Goal: Book appointment/travel/reservation

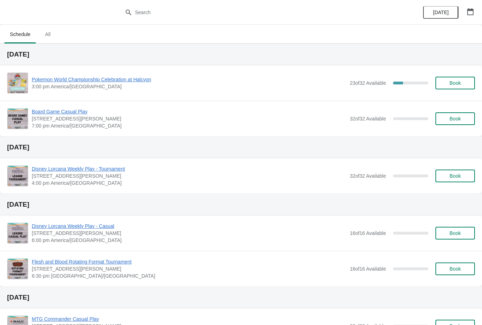
click at [455, 81] on span "Book" at bounding box center [454, 83] width 11 height 6
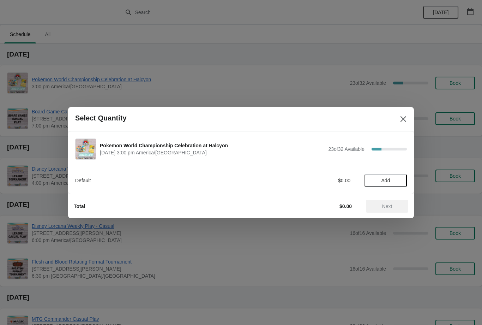
click at [392, 177] on span "Add" at bounding box center [386, 180] width 30 height 6
click at [385, 206] on span "Next" at bounding box center [387, 206] width 10 height 6
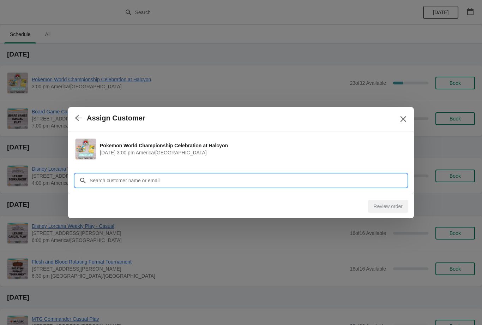
click at [170, 181] on input "Customer" at bounding box center [248, 180] width 318 height 13
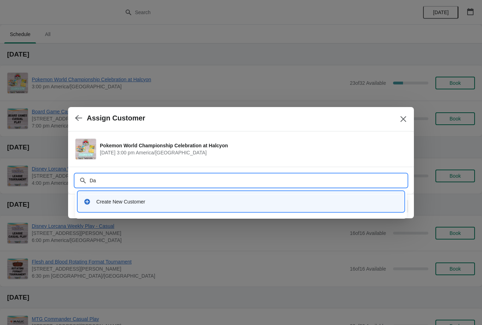
type input "D"
type input "Ilove"
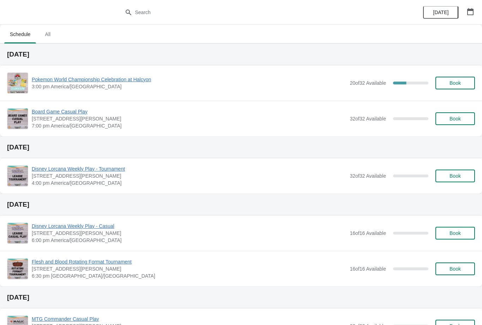
click at [476, 11] on button "button" at bounding box center [470, 11] width 13 height 13
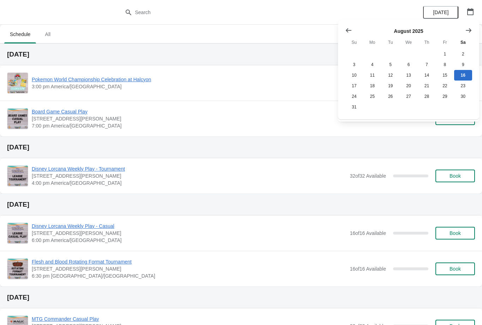
click at [470, 29] on icon "Show next month, September 2025" at bounding box center [469, 30] width 6 height 4
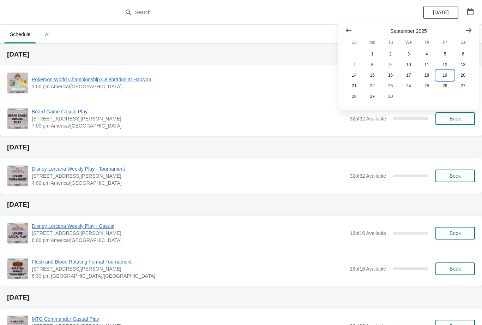
click at [449, 74] on button "19" at bounding box center [445, 75] width 18 height 11
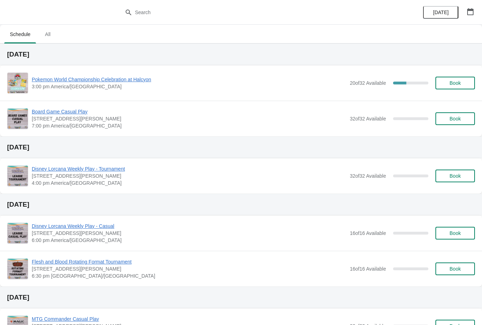
click at [122, 74] on div "Pokemon World Championship Celebration at Halcyon 3:00 pm America/Chicago 20 of…" at bounding box center [241, 82] width 468 height 21
click at [130, 80] on span "Pokemon World Championship Celebration at Halcyon" at bounding box center [189, 79] width 314 height 7
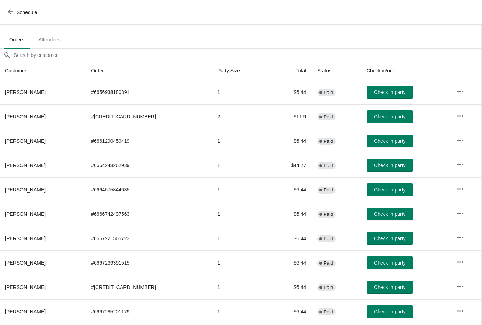
scroll to position [32, 0]
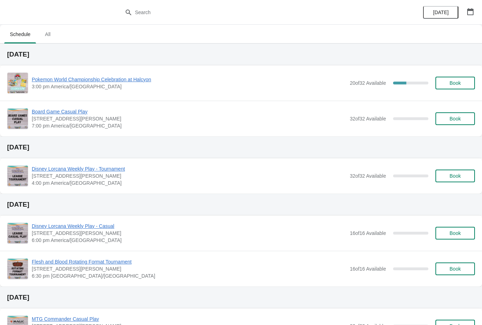
click at [72, 77] on span "Pokemon World Championship Celebration at Halcyon" at bounding box center [189, 79] width 314 height 7
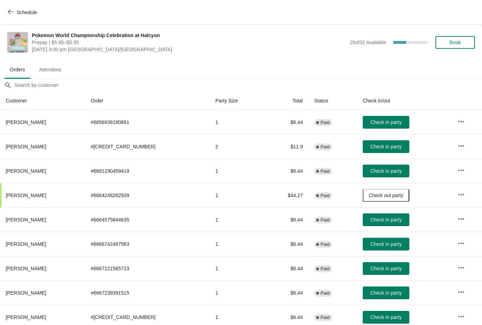
scroll to position [0, 0]
click at [13, 9] on icon "button" at bounding box center [11, 12] width 6 height 6
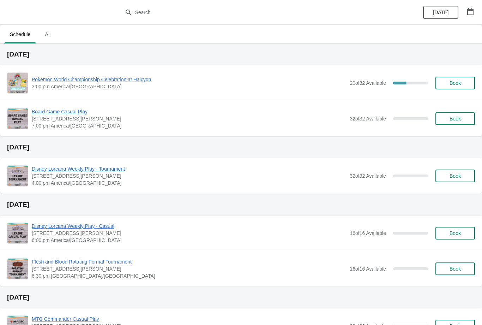
click at [458, 79] on button "Book" at bounding box center [455, 83] width 40 height 13
click at [73, 79] on span "Pokemon World Championship Celebration at Halcyon" at bounding box center [189, 79] width 314 height 7
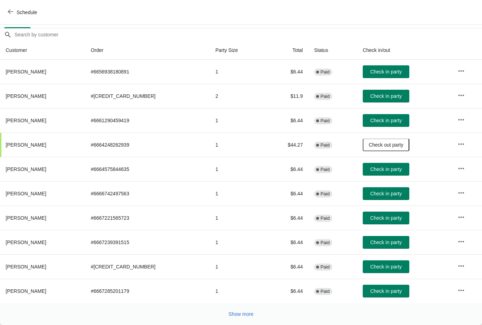
scroll to position [52, 0]
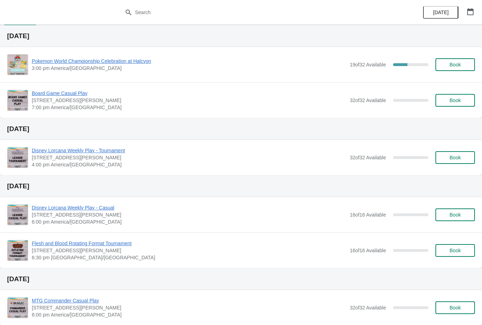
scroll to position [21, 0]
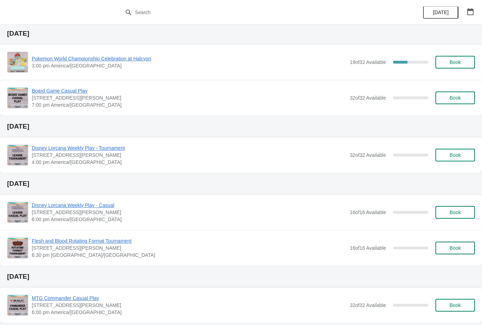
click at [461, 62] on span "Book" at bounding box center [455, 62] width 27 height 6
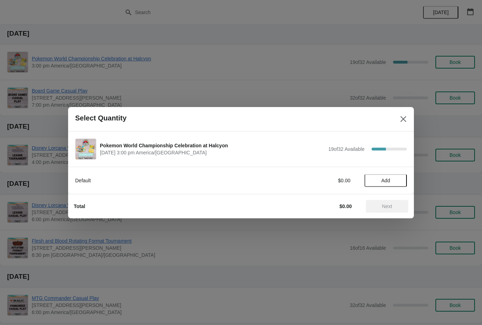
click at [384, 181] on span "Add" at bounding box center [385, 180] width 9 height 6
click at [393, 210] on button "Next" at bounding box center [387, 206] width 42 height 13
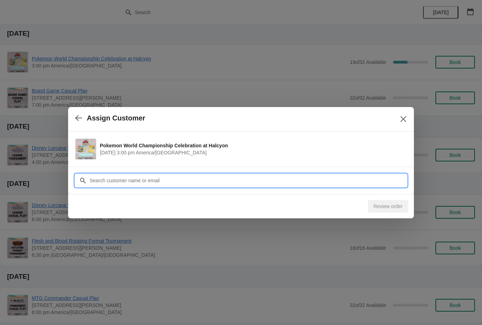
click at [187, 176] on input "Customer" at bounding box center [248, 180] width 318 height 13
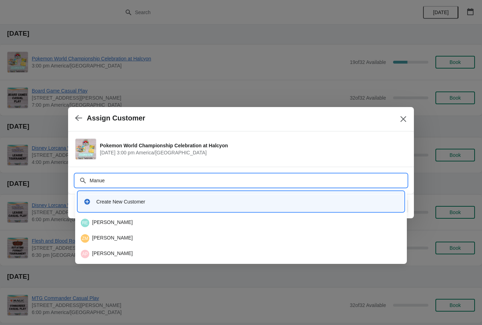
type input "Manuel"
click at [130, 217] on div "MF Manuel Franco" at bounding box center [241, 223] width 326 height 14
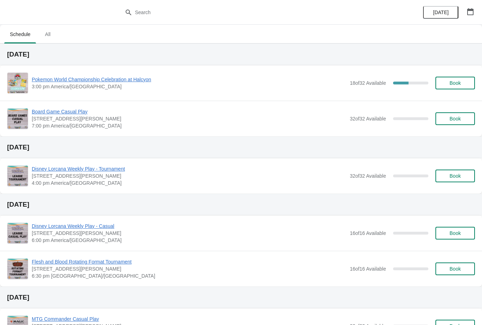
click at [463, 75] on div "Pokemon World Championship Celebration at Halcyon 3:00 pm America/Chicago 18 of…" at bounding box center [241, 82] width 468 height 21
click at [459, 81] on span "Book" at bounding box center [454, 83] width 11 height 6
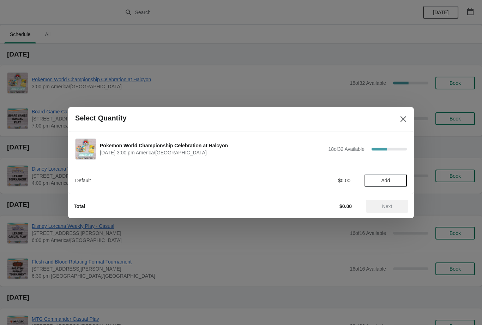
click at [391, 181] on span "Add" at bounding box center [386, 180] width 30 height 6
click at [400, 180] on icon at bounding box center [397, 179] width 7 height 7
click at [401, 178] on icon at bounding box center [397, 179] width 7 height 7
click at [397, 200] on button "Next" at bounding box center [387, 206] width 42 height 13
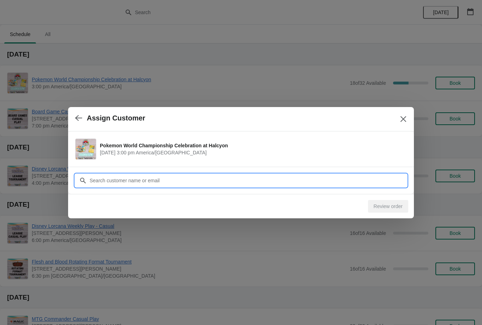
click at [192, 178] on input "Customer" at bounding box center [248, 180] width 318 height 13
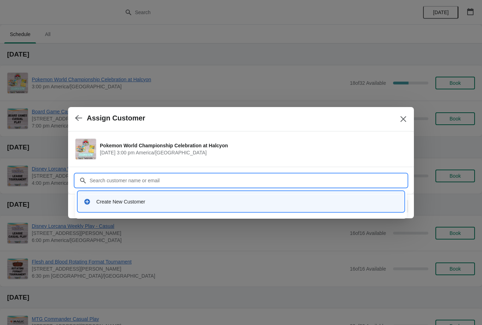
click at [115, 203] on div "Create New Customer" at bounding box center [247, 201] width 302 height 7
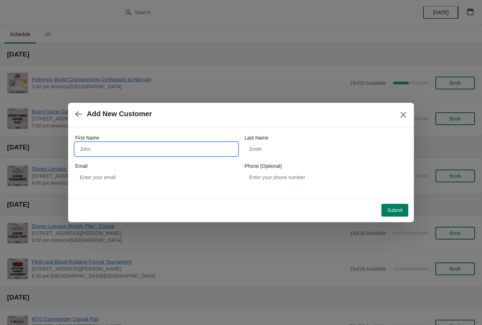
click at [129, 144] on input "First Name" at bounding box center [156, 149] width 162 height 13
type input "Ben"
click at [272, 149] on input "Last Name" at bounding box center [325, 149] width 162 height 13
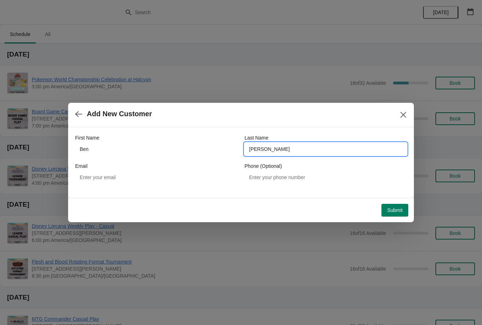
type input "Thompson"
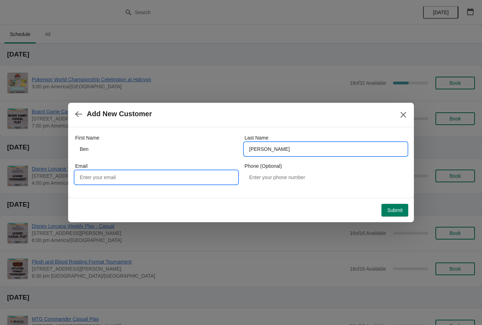
click at [131, 174] on input "Email" at bounding box center [156, 177] width 162 height 13
type input "Benthompson21@yahoo.com"
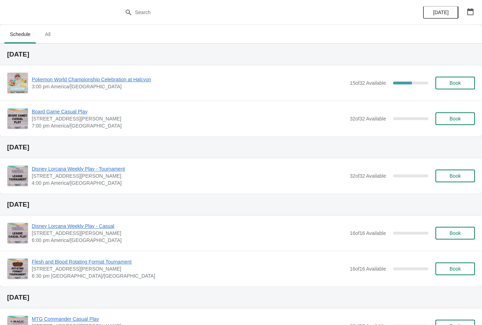
click at [461, 80] on span "Book" at bounding box center [455, 83] width 27 height 6
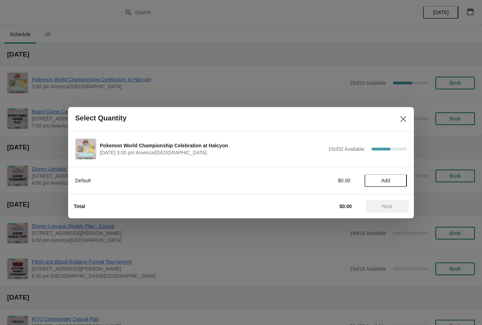
click at [390, 177] on span "Add" at bounding box center [385, 180] width 9 height 6
click at [405, 179] on div "1" at bounding box center [385, 179] width 42 height 7
click at [399, 179] on icon at bounding box center [397, 179] width 7 height 7
click at [394, 205] on span "Next" at bounding box center [386, 206] width 31 height 6
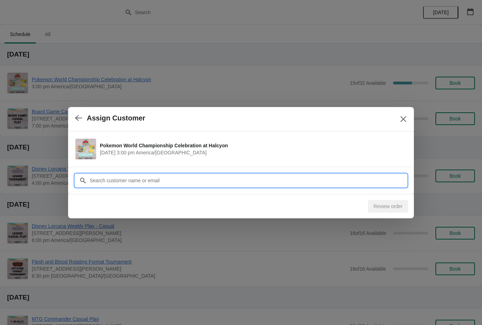
click at [150, 175] on input "Customer" at bounding box center [248, 180] width 318 height 13
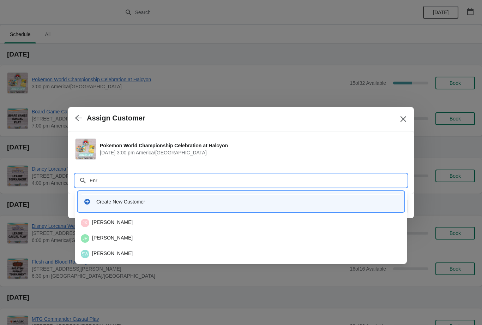
type input "Enri"
click at [123, 235] on div "EU Enrique Uribe" at bounding box center [241, 238] width 320 height 8
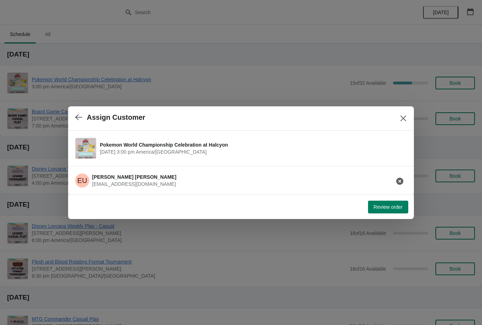
click at [388, 199] on div "Review order" at bounding box center [239, 206] width 337 height 16
click at [385, 212] on button "Review order" at bounding box center [388, 206] width 40 height 13
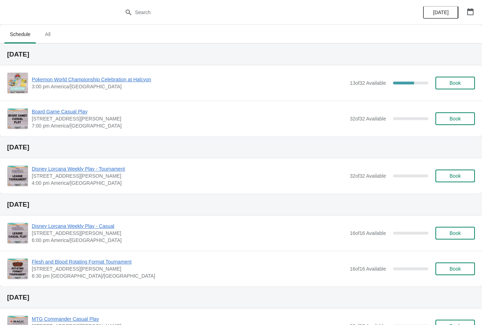
click at [455, 78] on button "Book" at bounding box center [455, 83] width 40 height 13
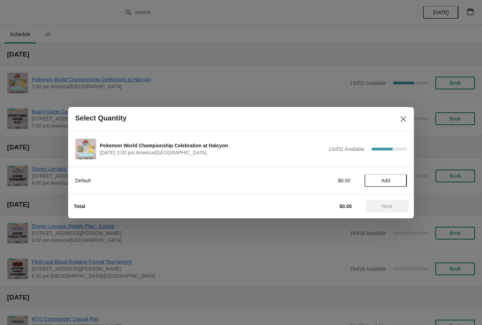
click at [389, 179] on span "Add" at bounding box center [385, 180] width 9 height 6
click at [395, 206] on span "Next" at bounding box center [386, 206] width 31 height 6
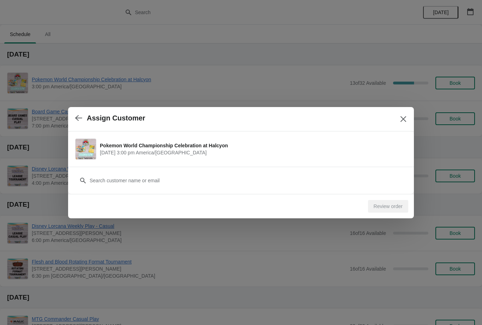
click at [406, 117] on icon "Close" at bounding box center [403, 118] width 7 height 7
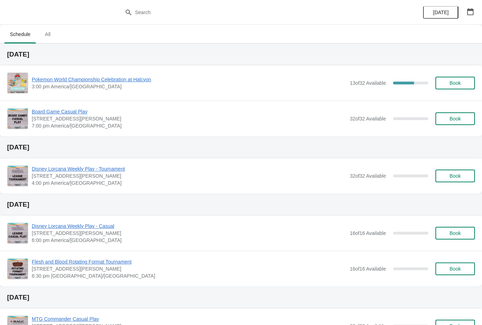
click at [90, 73] on div "Pokemon World Championship Celebration at Halcyon 3:00 pm America/Chicago 13 of…" at bounding box center [241, 82] width 468 height 21
click at [121, 81] on span "Pokemon World Championship Celebration at Halcyon" at bounding box center [189, 79] width 314 height 7
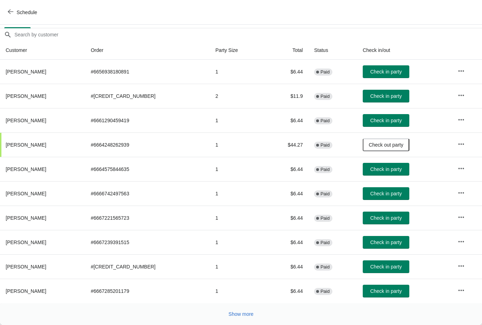
scroll to position [50, 0]
click at [232, 312] on span "Show more" at bounding box center [241, 314] width 25 height 6
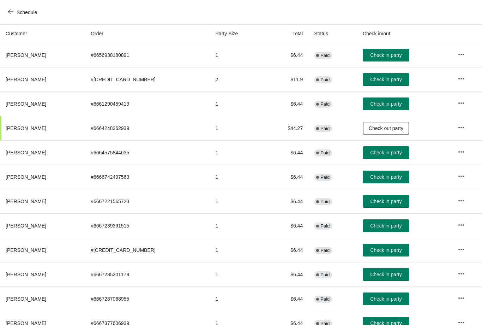
scroll to position [67, 0]
click at [385, 270] on button "Check in party" at bounding box center [386, 274] width 47 height 13
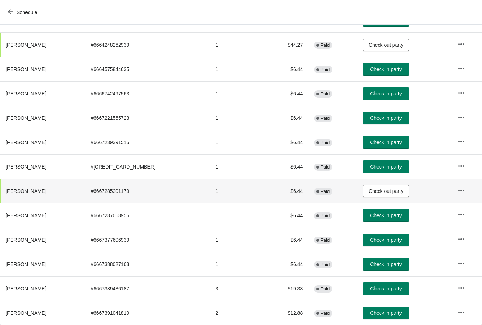
scroll to position [150, 0]
click at [388, 238] on span "Check in party" at bounding box center [385, 240] width 31 height 6
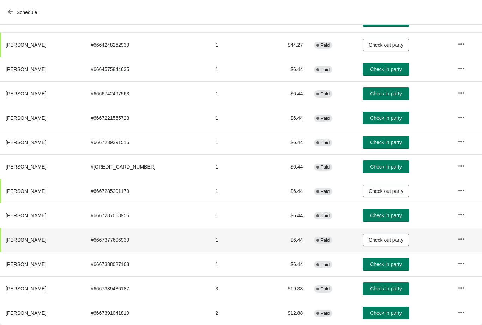
click at [388, 260] on button "Check in party" at bounding box center [386, 264] width 47 height 13
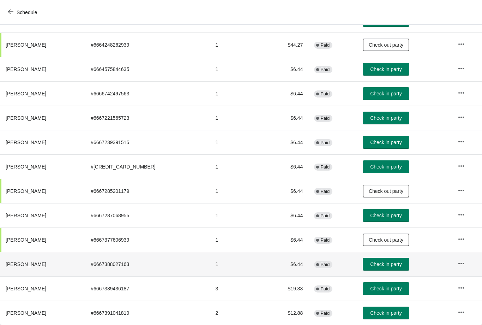
click at [388, 286] on span "Check in party" at bounding box center [385, 288] width 31 height 6
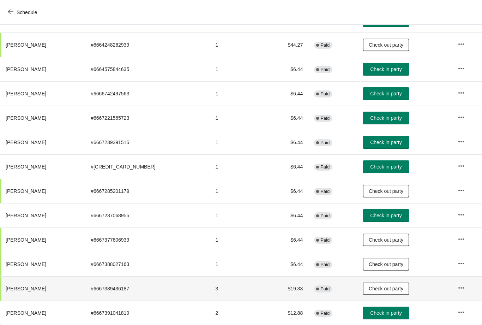
click at [387, 313] on span "Check in party" at bounding box center [385, 313] width 31 height 6
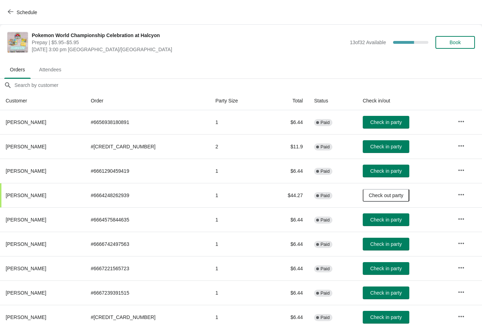
scroll to position [0, 0]
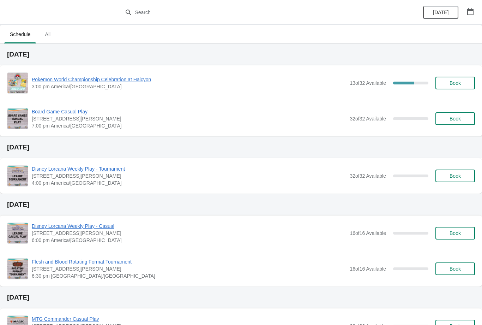
click at [463, 81] on span "Book" at bounding box center [455, 83] width 27 height 6
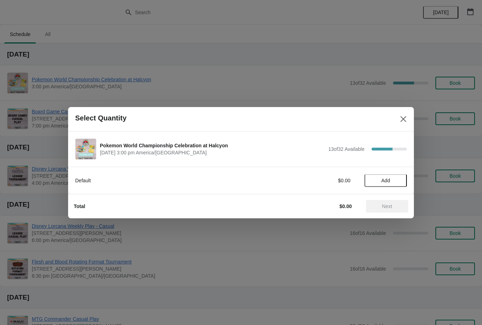
click at [394, 174] on button "Add" at bounding box center [385, 180] width 42 height 13
click at [400, 178] on icon at bounding box center [397, 179] width 7 height 7
click at [374, 177] on icon at bounding box center [373, 179] width 7 height 7
click at [391, 204] on span "Next" at bounding box center [387, 206] width 10 height 6
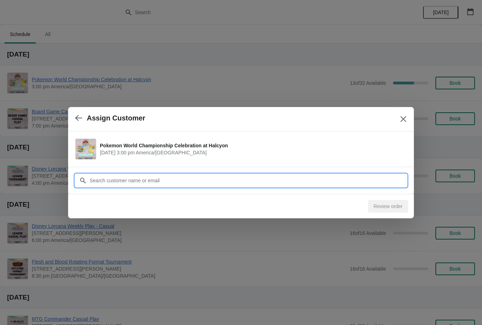
click at [155, 181] on input "Customer" at bounding box center [248, 180] width 318 height 13
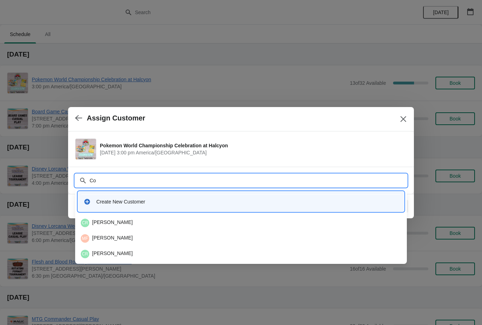
type input "C"
type input "A"
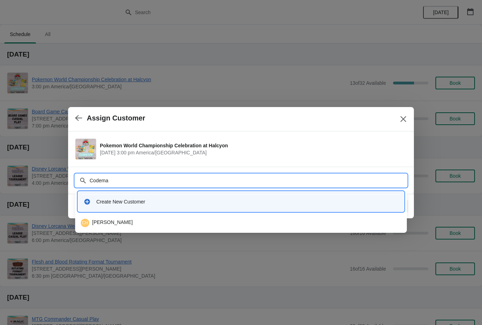
type input "Codeman"
click at [126, 220] on div "CH Cody Hamrick" at bounding box center [241, 222] width 320 height 8
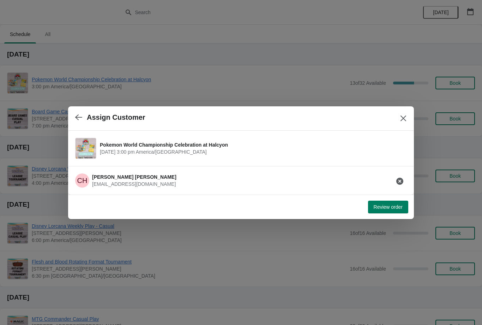
click at [387, 205] on span "Review order" at bounding box center [388, 207] width 29 height 6
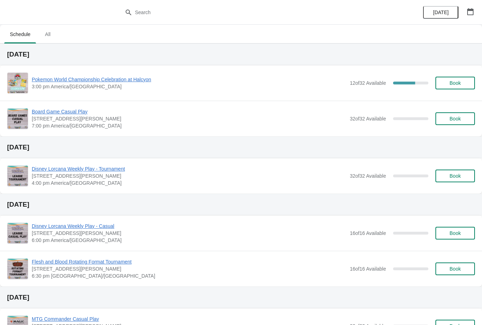
click at [459, 79] on button "Book" at bounding box center [455, 83] width 40 height 13
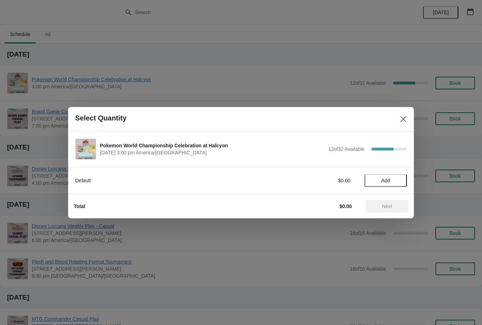
click at [388, 181] on span "Add" at bounding box center [385, 180] width 9 height 6
click at [399, 181] on icon at bounding box center [397, 179] width 7 height 7
click at [375, 178] on icon at bounding box center [373, 179] width 7 height 7
click at [389, 203] on span "Next" at bounding box center [387, 206] width 10 height 6
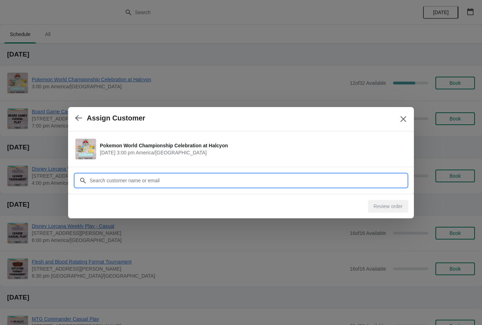
click at [161, 181] on input "Customer" at bounding box center [248, 180] width 318 height 13
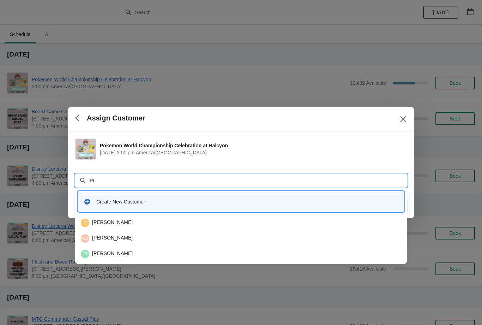
type input "P"
type input "Max"
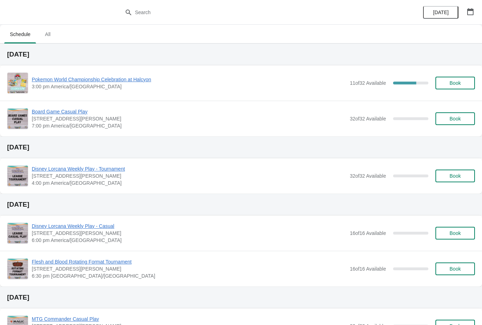
click at [134, 82] on span "Pokemon World Championship Celebration at Halcyon" at bounding box center [189, 79] width 314 height 7
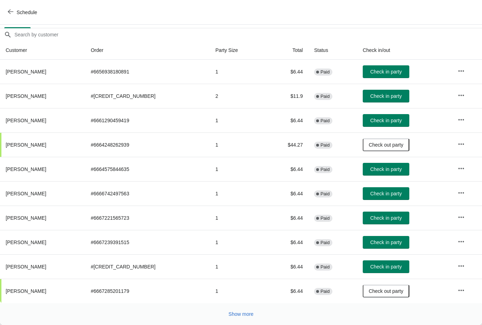
scroll to position [50, 0]
click at [236, 315] on span "Show more" at bounding box center [241, 314] width 25 height 6
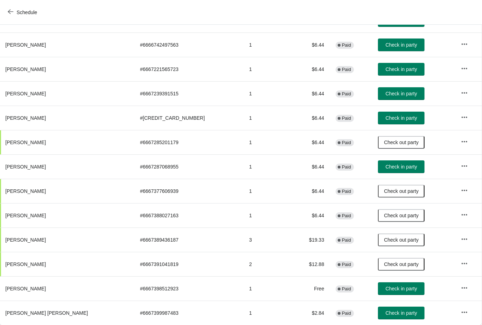
scroll to position [199, 0]
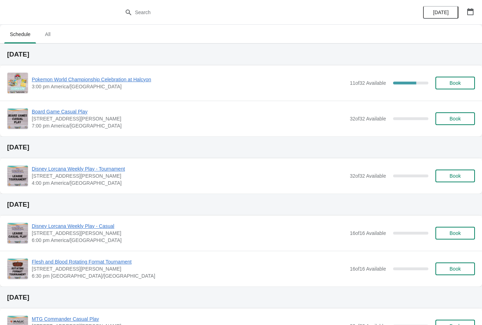
click at [457, 85] on span "Book" at bounding box center [454, 83] width 11 height 6
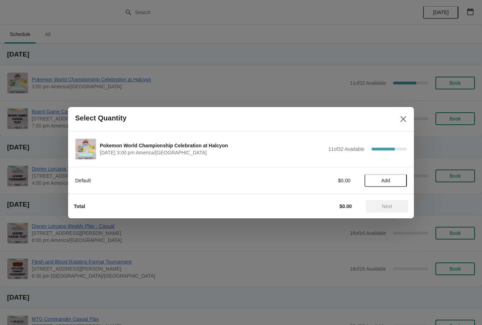
click at [388, 175] on button "Add" at bounding box center [385, 180] width 42 height 13
click at [393, 205] on span "Next" at bounding box center [386, 206] width 31 height 6
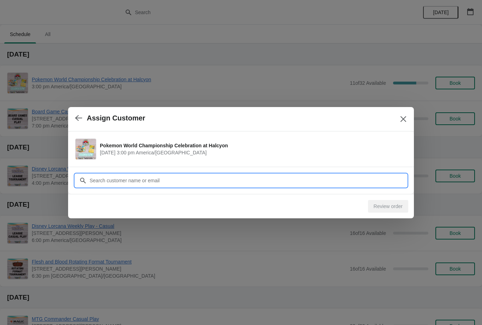
click at [208, 179] on input "Customer" at bounding box center [248, 180] width 318 height 13
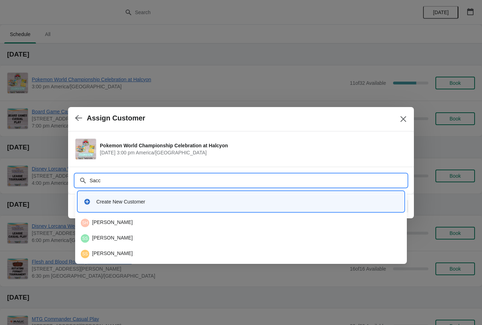
type input "Sacco"
click at [127, 222] on div "SS Sarah Sacco" at bounding box center [241, 222] width 320 height 8
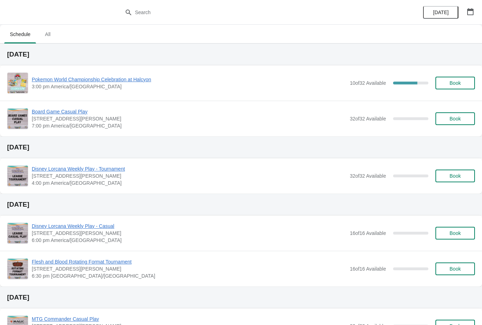
click at [459, 81] on span "Book" at bounding box center [454, 83] width 11 height 6
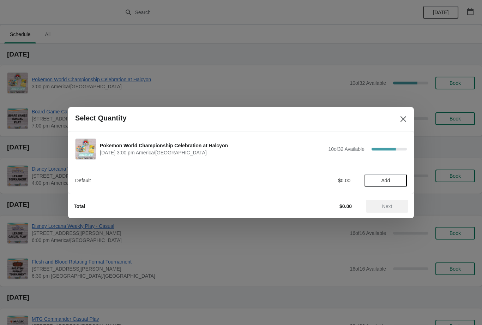
click at [392, 176] on button "Add" at bounding box center [385, 180] width 42 height 13
click at [393, 205] on span "Next" at bounding box center [386, 206] width 31 height 6
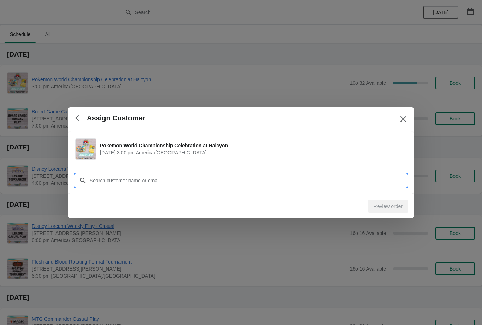
click at [319, 180] on input "Customer" at bounding box center [248, 180] width 318 height 13
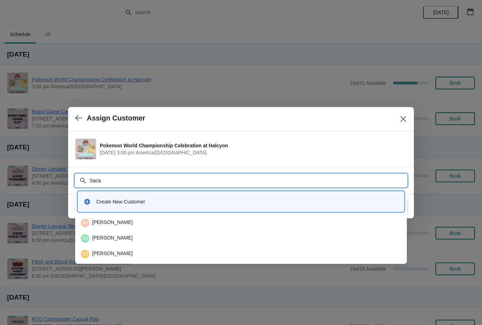
type input "Sacar"
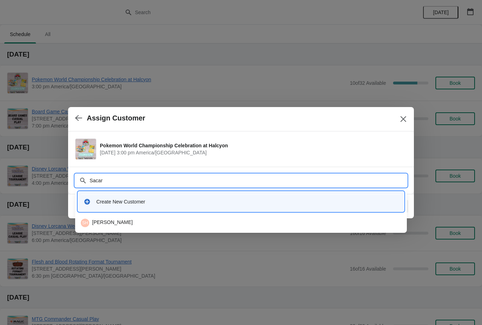
click at [130, 219] on div "SH Sacara Hopper" at bounding box center [241, 222] width 320 height 8
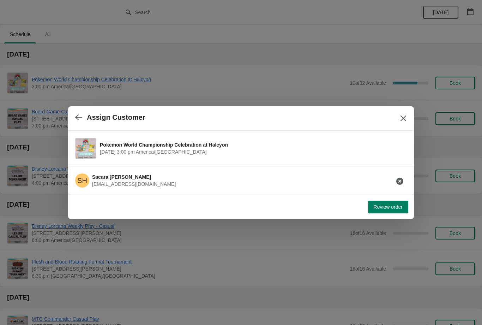
click at [393, 205] on span "Review order" at bounding box center [388, 207] width 29 height 6
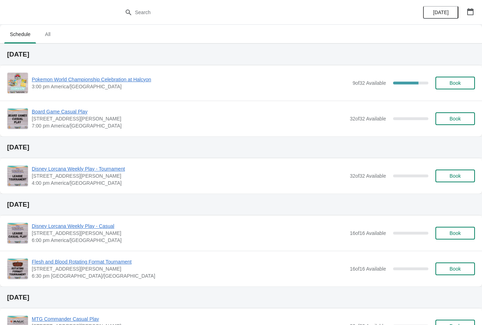
click at [113, 77] on span "Pokemon World Championship Celebration at Halcyon" at bounding box center [190, 79] width 317 height 7
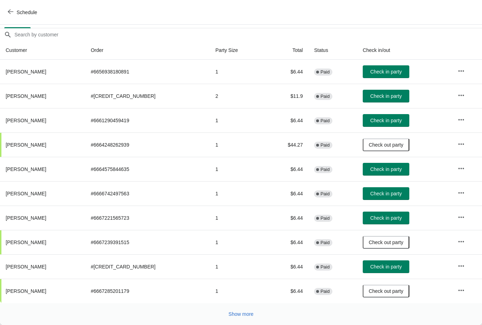
scroll to position [50, 0]
click at [247, 310] on button "Show more" at bounding box center [241, 313] width 31 height 13
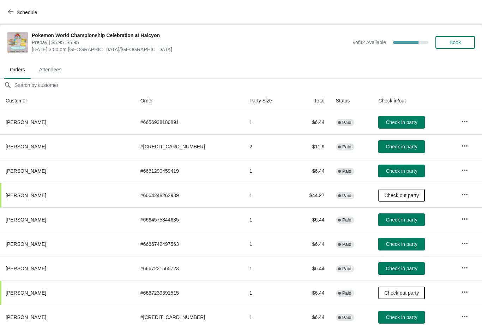
scroll to position [0, 0]
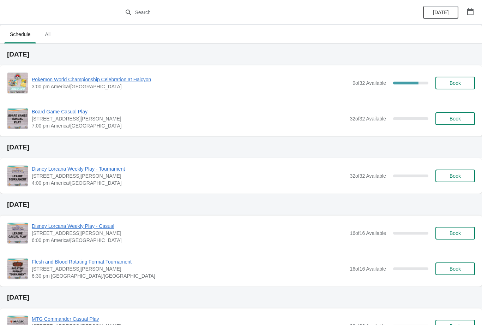
click at [117, 77] on span "Pokemon World Championship Celebration at Halcyon" at bounding box center [190, 79] width 317 height 7
click at [459, 83] on span "Book" at bounding box center [454, 83] width 11 height 6
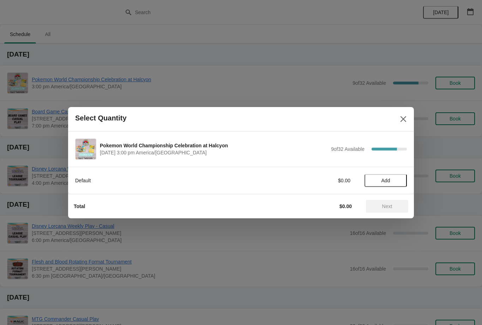
click at [380, 178] on span "Add" at bounding box center [386, 180] width 30 height 6
click at [380, 203] on span "Next" at bounding box center [386, 206] width 31 height 6
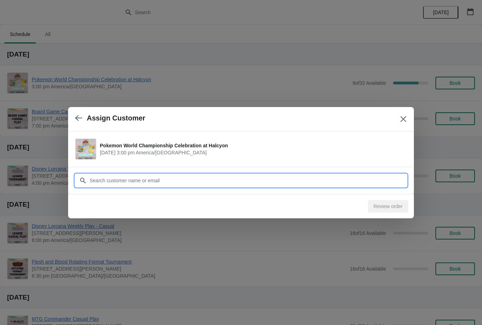
click at [216, 179] on input "Customer" at bounding box center [248, 180] width 318 height 13
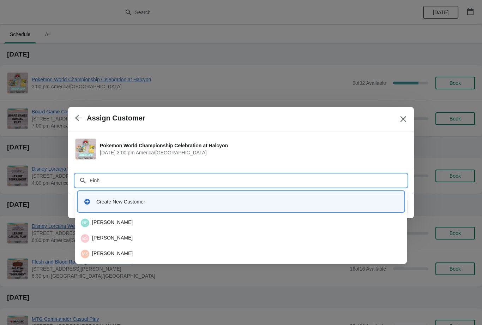
type input "Einho"
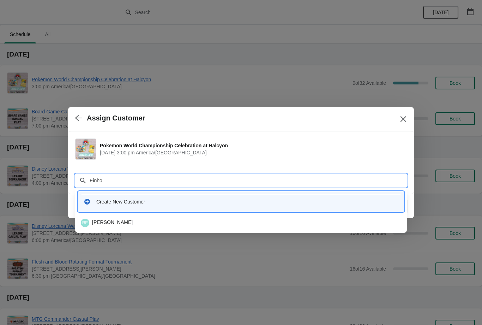
click at [121, 220] on div "RE Robin Einhorn" at bounding box center [241, 222] width 320 height 8
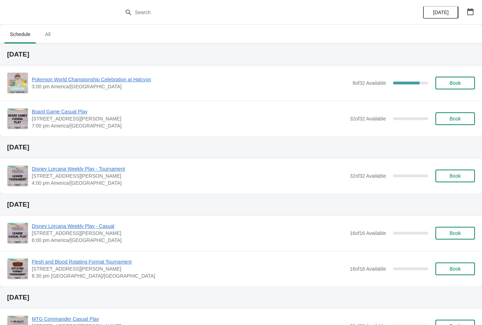
click at [146, 77] on span "Pokemon World Championship Celebration at Halcyon" at bounding box center [190, 79] width 317 height 7
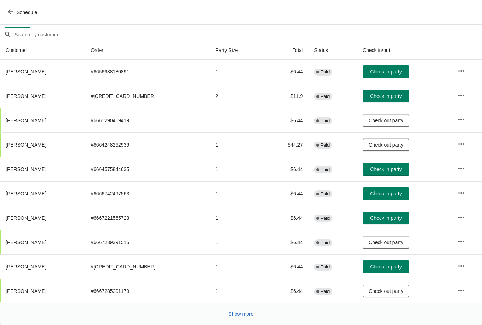
scroll to position [50, 0]
click at [244, 310] on button "Show more" at bounding box center [241, 313] width 31 height 13
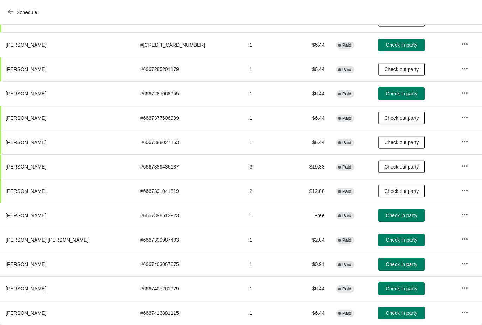
scroll to position [272, 0]
click at [391, 90] on button "Check in party" at bounding box center [401, 93] width 47 height 13
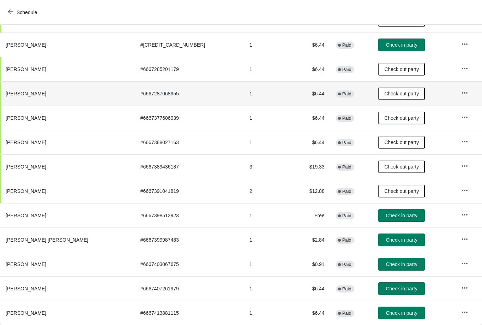
click at [386, 212] on span "Check in party" at bounding box center [401, 215] width 31 height 6
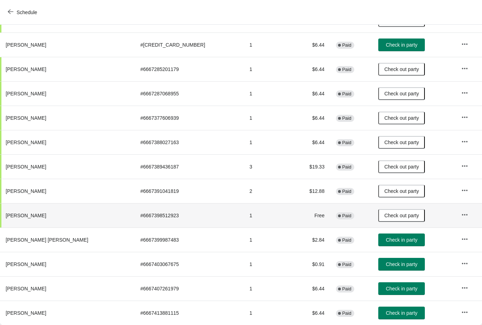
click at [385, 230] on td "Check in party" at bounding box center [414, 239] width 83 height 24
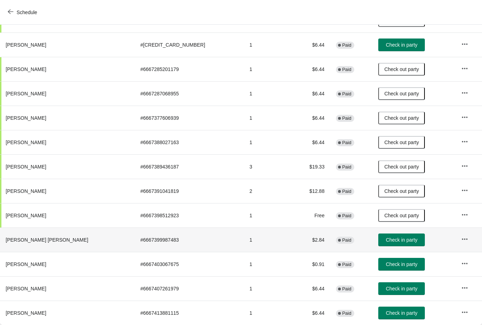
click at [386, 240] on span "Check in party" at bounding box center [401, 240] width 31 height 6
click at [385, 258] on button "Check in party" at bounding box center [401, 264] width 47 height 13
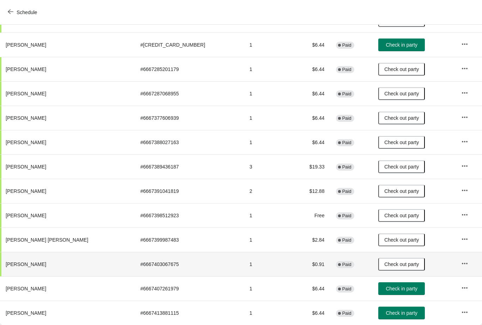
click at [386, 286] on span "Check in party" at bounding box center [401, 288] width 31 height 6
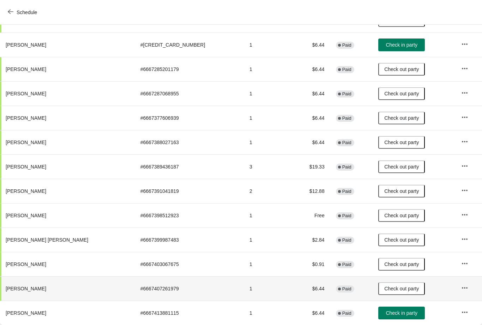
click at [386, 312] on span "Check in party" at bounding box center [401, 313] width 31 height 6
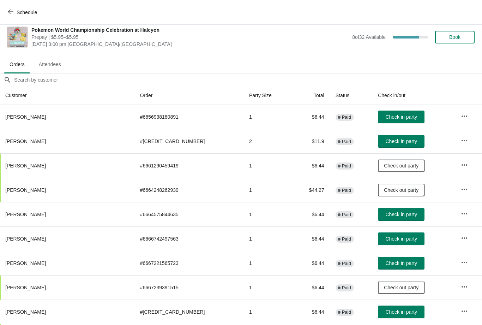
scroll to position [5, 0]
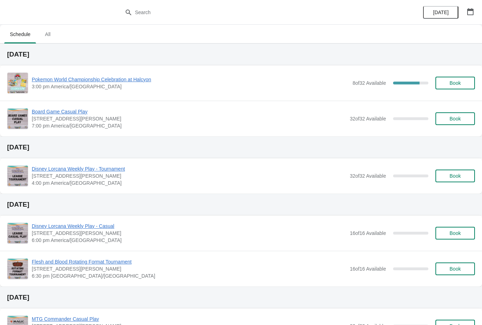
click at [471, 87] on button "Book" at bounding box center [455, 83] width 40 height 13
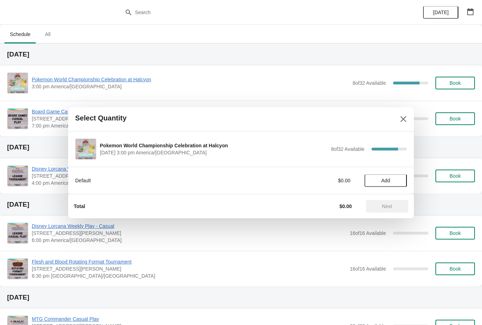
click at [393, 180] on span "Add" at bounding box center [386, 180] width 30 height 6
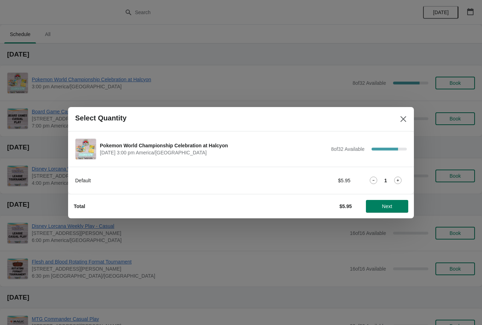
click at [400, 179] on icon at bounding box center [397, 179] width 7 height 7
click at [394, 207] on span "Next" at bounding box center [386, 206] width 31 height 6
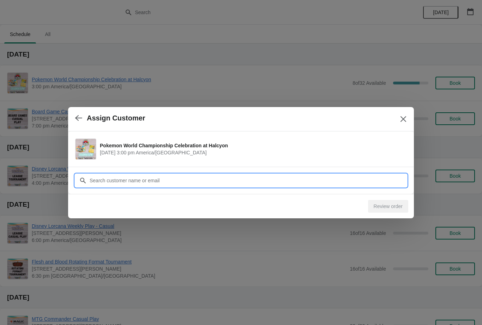
click at [173, 178] on input "Customer" at bounding box center [248, 180] width 318 height 13
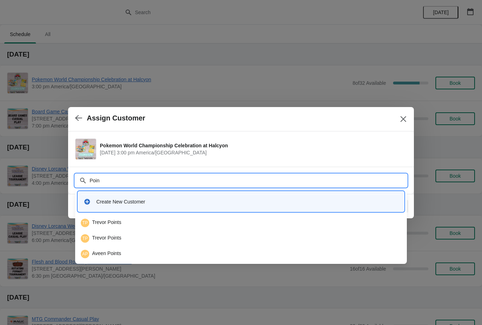
type input "Point"
click at [119, 220] on div "TP Trevor Points" at bounding box center [241, 222] width 320 height 8
type input "Poin"
click at [117, 235] on div "TP Trevor Points" at bounding box center [241, 238] width 320 height 8
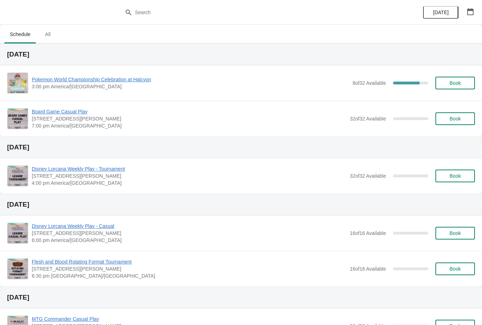
click at [469, 11] on icon "button" at bounding box center [470, 11] width 7 height 7
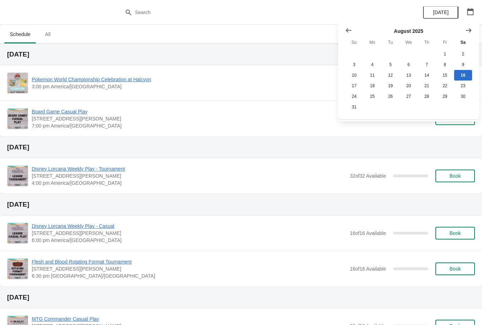
click at [469, 26] on button "Show next month, September 2025" at bounding box center [468, 30] width 13 height 13
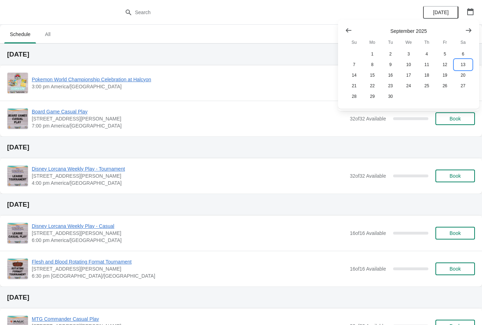
click at [462, 60] on button "13" at bounding box center [463, 64] width 18 height 11
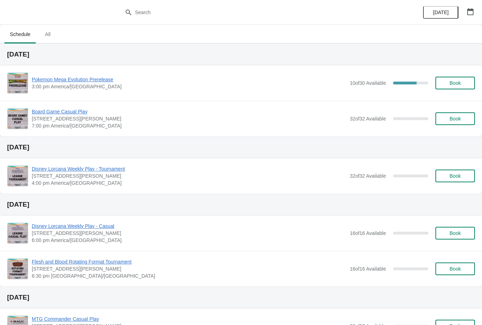
click at [458, 83] on span "Book" at bounding box center [454, 83] width 11 height 6
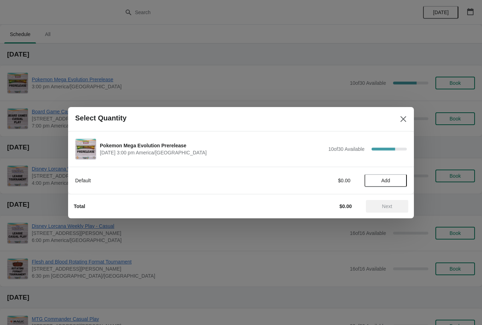
click at [391, 179] on span "Add" at bounding box center [386, 180] width 30 height 6
click at [400, 182] on icon at bounding box center [397, 179] width 7 height 7
click at [399, 177] on icon at bounding box center [397, 179] width 7 height 7
click at [395, 200] on button "Next" at bounding box center [387, 206] width 42 height 13
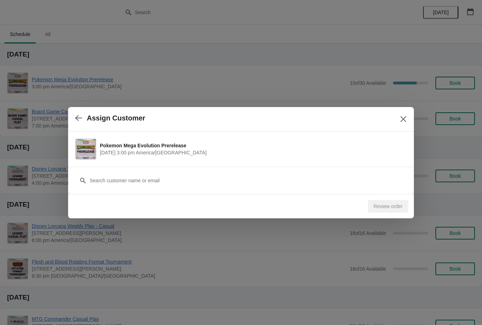
click at [347, 172] on div "Customer" at bounding box center [241, 177] width 332 height 20
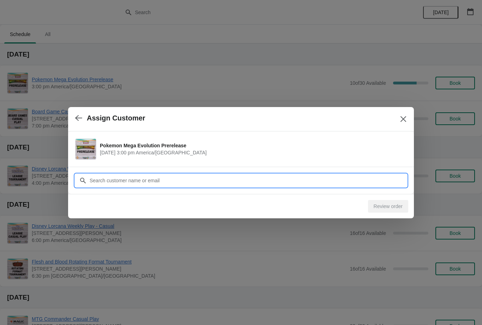
click at [343, 177] on input "Customer" at bounding box center [248, 180] width 318 height 13
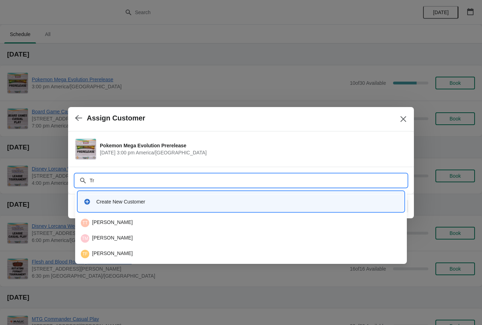
type input "T"
type input "Poin"
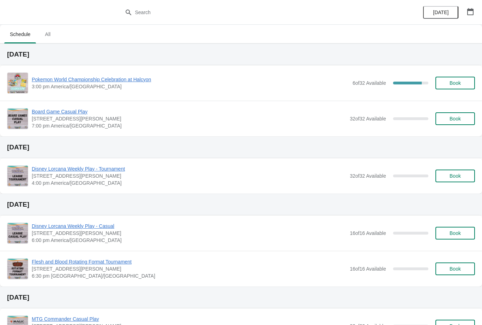
click at [101, 78] on span "Pokemon World Championship Celebration at Halcyon" at bounding box center [190, 79] width 317 height 7
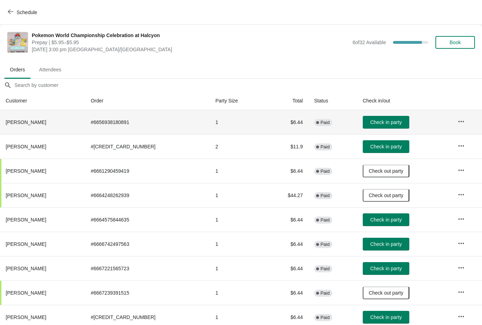
click at [383, 113] on td "Check in party" at bounding box center [404, 122] width 95 height 24
click at [376, 112] on td "Check in party" at bounding box center [404, 122] width 95 height 24
click at [377, 120] on span "Check in party" at bounding box center [385, 122] width 31 height 6
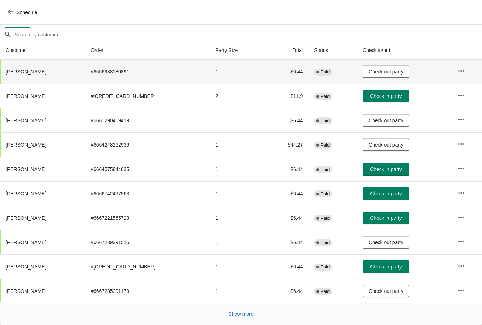
scroll to position [50, 0]
click at [381, 168] on span "Check in party" at bounding box center [385, 169] width 31 height 6
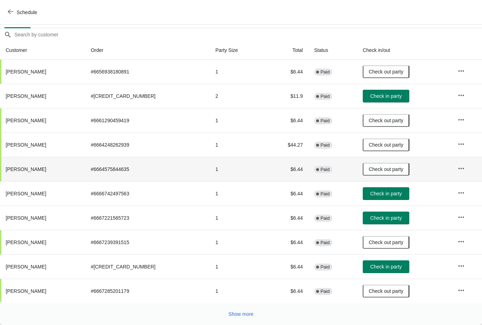
click at [237, 309] on button "Show more" at bounding box center [241, 313] width 31 height 13
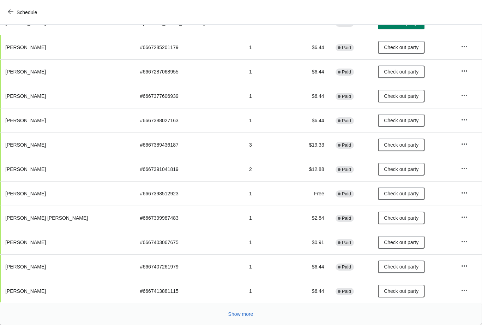
scroll to position [294, 0]
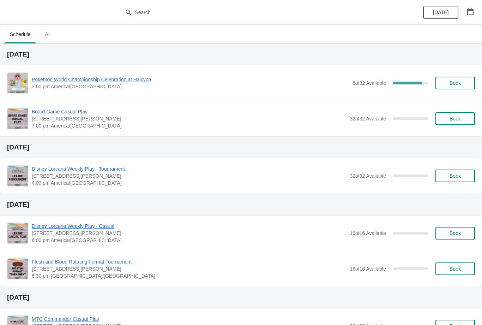
click at [118, 82] on span "Pokemon World Championship Celebration at Halcyon" at bounding box center [190, 79] width 317 height 7
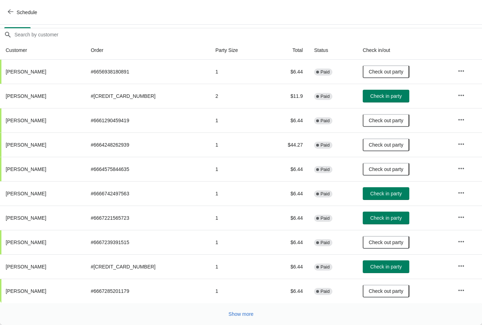
scroll to position [50, 0]
click at [247, 319] on button "Show more" at bounding box center [241, 313] width 31 height 13
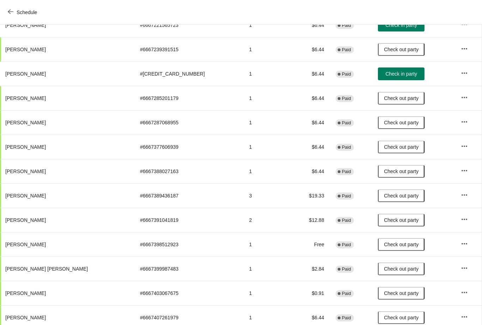
scroll to position [242, 0]
click at [387, 75] on span "Check in party" at bounding box center [400, 75] width 31 height 6
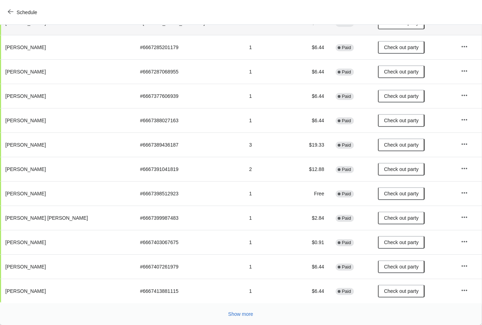
scroll to position [294, 0]
click at [249, 311] on span "Show more" at bounding box center [240, 314] width 25 height 6
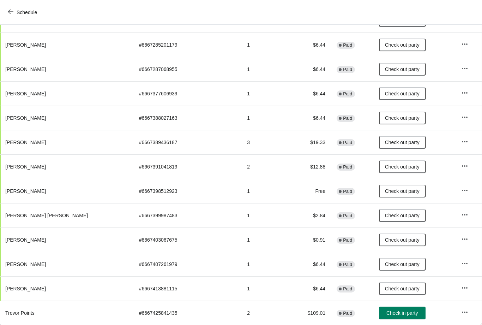
scroll to position [296, 0]
click at [387, 310] on span "Check in party" at bounding box center [401, 313] width 31 height 6
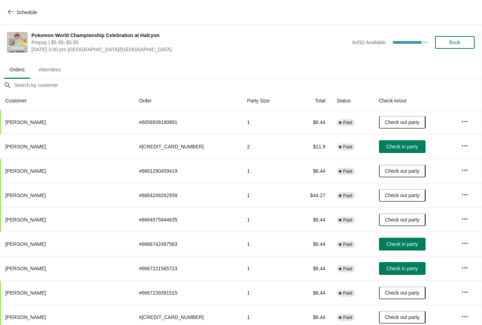
scroll to position [0, 0]
